Goal: Navigation & Orientation: Understand site structure

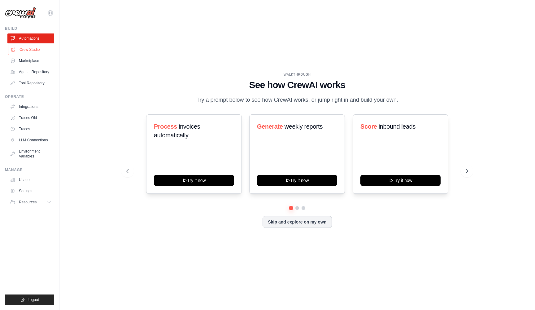
click at [34, 49] on link "Crew Studio" at bounding box center [31, 50] width 47 height 10
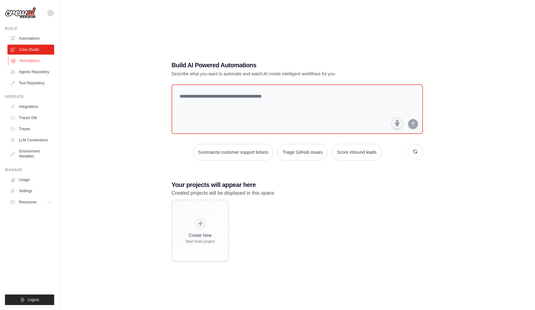
click at [33, 59] on link "Marketplace" at bounding box center [31, 61] width 47 height 10
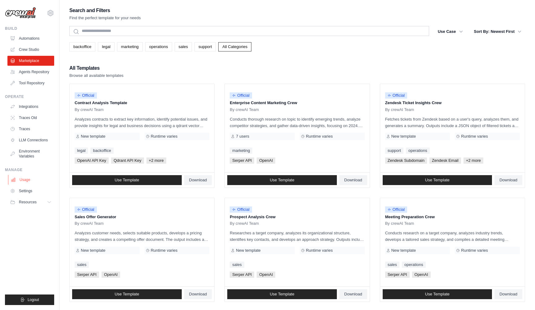
click at [26, 179] on link "Usage" at bounding box center [31, 180] width 47 height 10
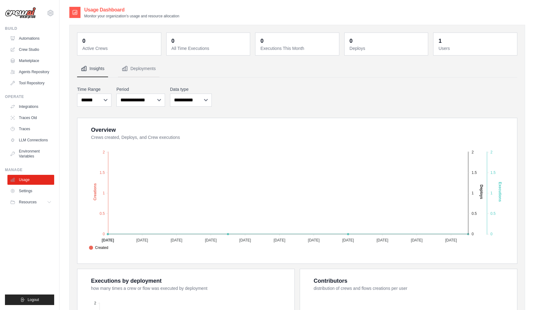
click at [29, 134] on ul "Integrations Traces Old Traces LLM Connections Environment Variables" at bounding box center [30, 131] width 47 height 59
click at [30, 144] on link "LLM Connections" at bounding box center [31, 140] width 47 height 10
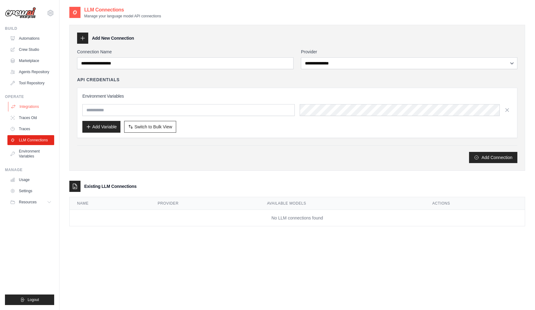
click at [32, 108] on link "Integrations" at bounding box center [31, 107] width 47 height 10
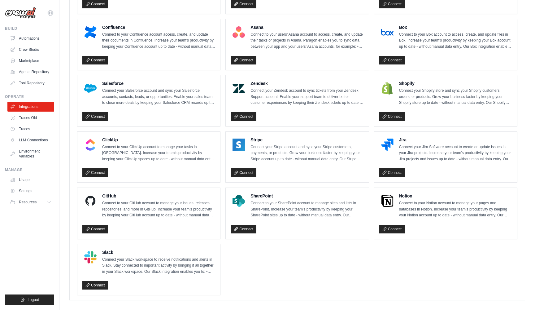
scroll to position [337, 0]
drag, startPoint x: 386, startPoint y: 177, endPoint x: 28, endPoint y: 140, distance: 360.2
click at [28, 140] on link "LLM Connections" at bounding box center [31, 140] width 47 height 10
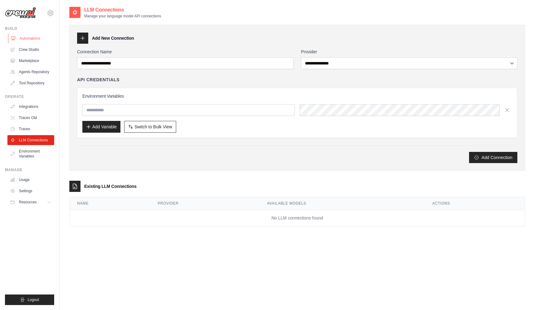
click at [25, 42] on link "Automations" at bounding box center [31, 38] width 47 height 10
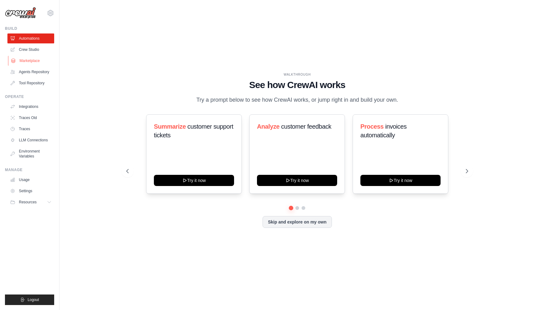
click at [40, 60] on link "Marketplace" at bounding box center [31, 61] width 47 height 10
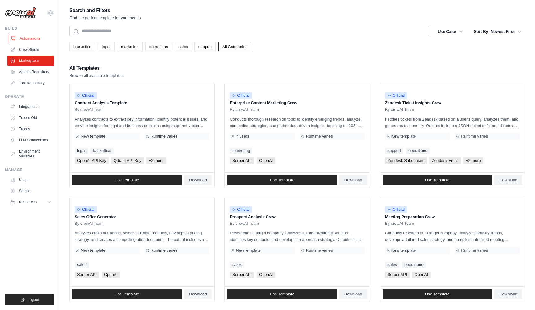
click at [19, 42] on link "Automations" at bounding box center [31, 38] width 47 height 10
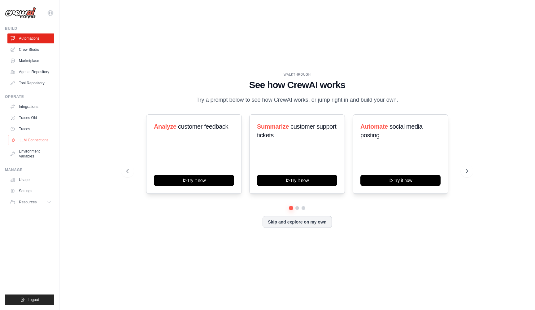
click at [28, 138] on link "LLM Connections" at bounding box center [31, 140] width 47 height 10
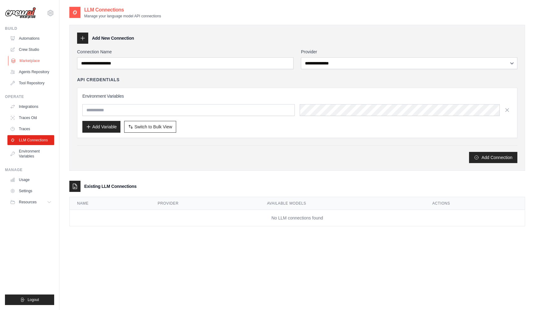
click at [35, 58] on link "Marketplace" at bounding box center [31, 61] width 47 height 10
